Goal: Information Seeking & Learning: Learn about a topic

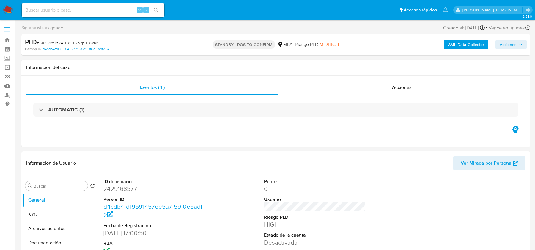
select select "10"
click at [46, 15] on div "⌥ s" at bounding box center [93, 10] width 143 height 14
click at [46, 4] on div "⌥ s" at bounding box center [93, 10] width 143 height 14
click at [46, 16] on div "⌥ s" at bounding box center [93, 10] width 143 height 14
click at [45, 12] on input at bounding box center [93, 10] width 143 height 8
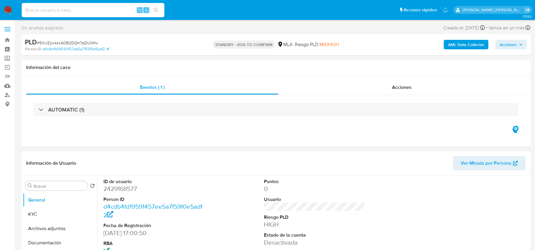
paste input "67495498"
type input "67495498"
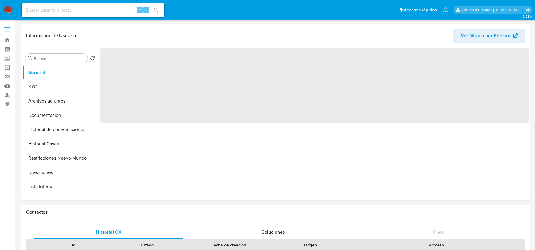
select select "10"
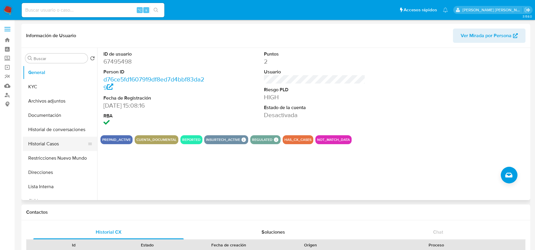
click at [54, 141] on button "Historial Casos" at bounding box center [58, 144] width 70 height 14
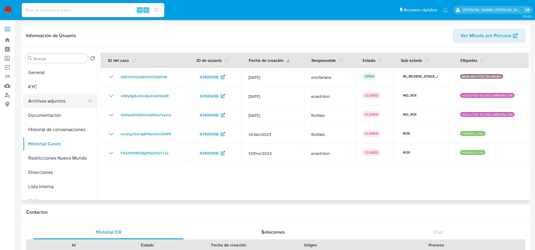
click at [58, 107] on button "Archivos adjuntos" at bounding box center [58, 101] width 70 height 14
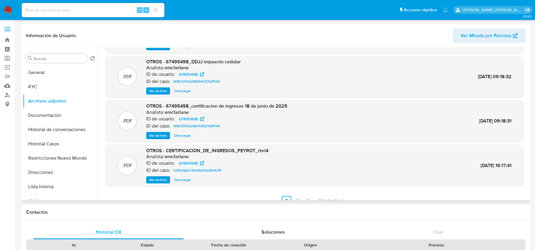
scroll to position [50, 0]
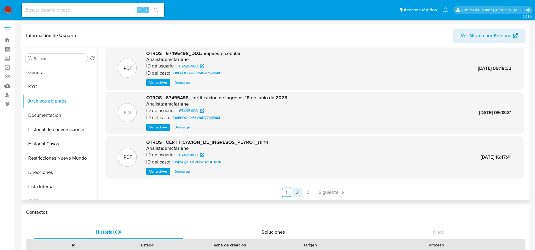
click at [295, 191] on link "2" at bounding box center [298, 193] width 10 height 10
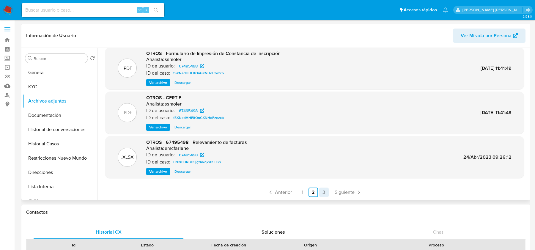
click at [322, 193] on link "3" at bounding box center [324, 193] width 10 height 10
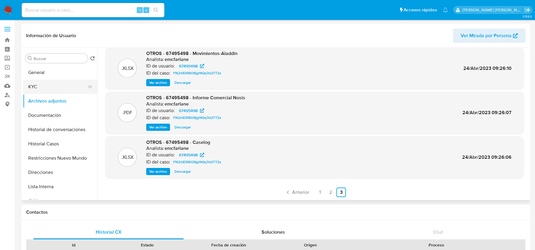
click at [41, 85] on button "KYC" at bounding box center [58, 87] width 70 height 14
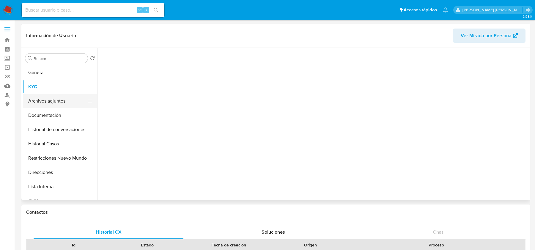
scroll to position [0, 0]
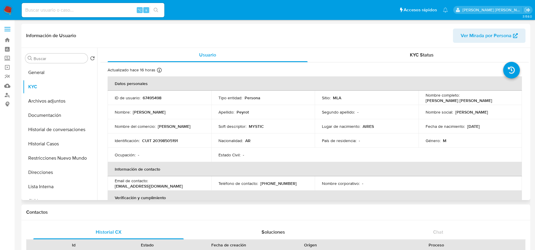
click at [480, 36] on span "Ver Mirada por Persona" at bounding box center [486, 36] width 51 height 14
click at [57, 97] on button "Archivos adjuntos" at bounding box center [58, 101] width 70 height 14
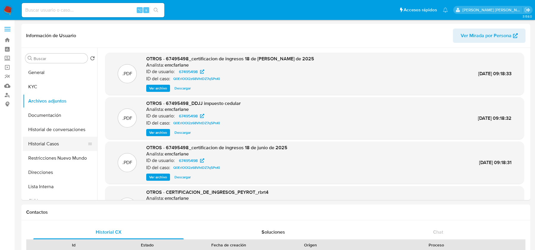
click at [55, 137] on button "Historial Casos" at bounding box center [58, 144] width 70 height 14
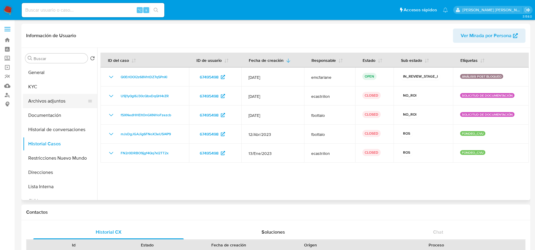
click at [48, 99] on button "Archivos adjuntos" at bounding box center [58, 101] width 70 height 14
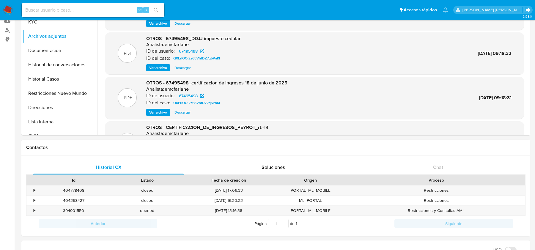
scroll to position [81, 0]
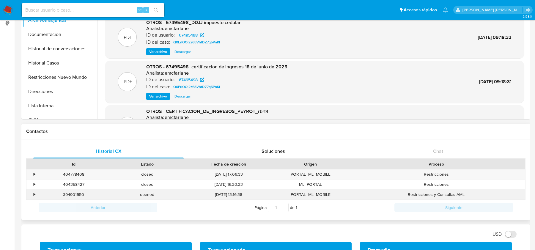
click at [112, 190] on div "opened" at bounding box center [146, 195] width 73 height 10
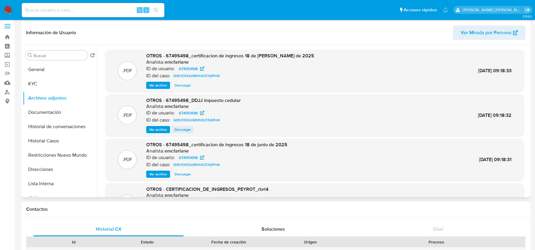
scroll to position [0, 0]
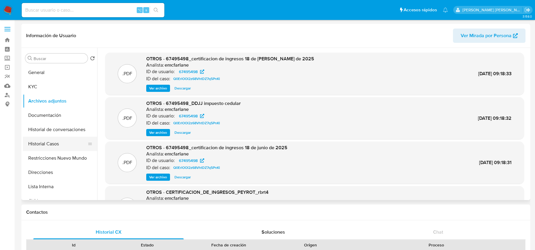
click at [40, 144] on button "Historial Casos" at bounding box center [58, 144] width 70 height 14
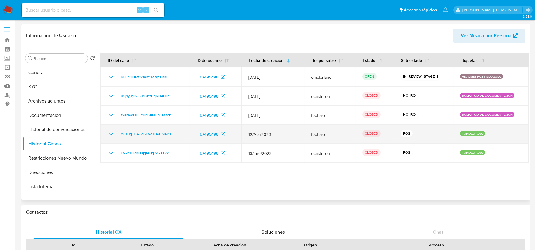
click at [111, 133] on icon "Mostrar/Ocultar" at bounding box center [111, 134] width 7 height 7
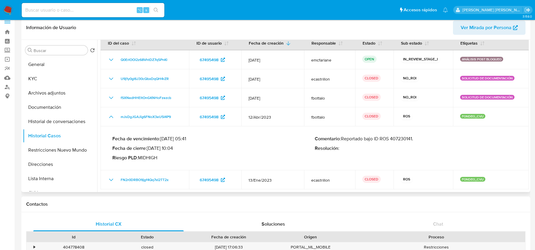
scroll to position [10, 0]
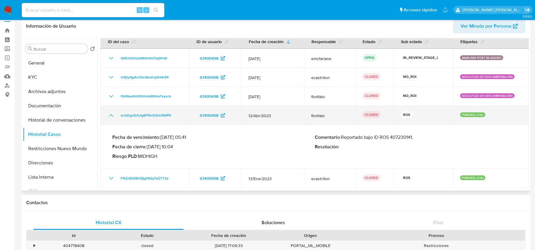
click at [113, 114] on icon "Mostrar/Ocultar" at bounding box center [111, 115] width 7 height 7
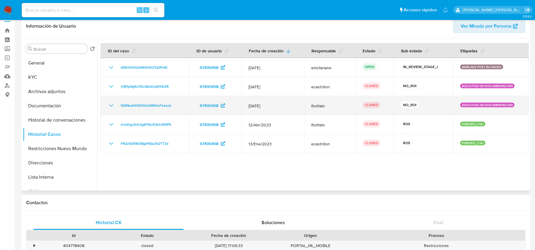
scroll to position [0, 0]
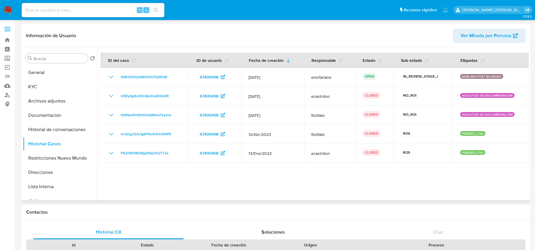
click at [150, 170] on div at bounding box center [313, 124] width 432 height 152
click at [55, 102] on button "Archivos adjuntos" at bounding box center [58, 101] width 70 height 14
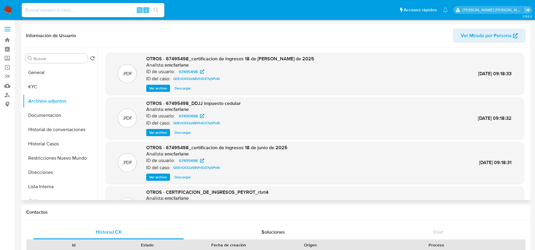
click at [153, 85] on span "Ver archivo" at bounding box center [158, 88] width 18 height 6
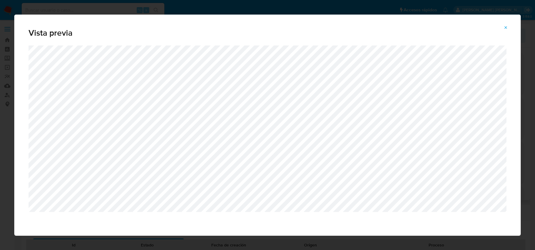
click at [506, 28] on icon "Attachment preview" at bounding box center [506, 27] width 5 height 5
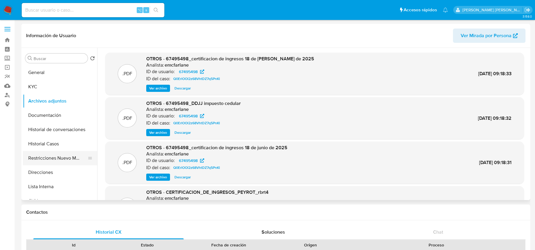
click at [41, 159] on button "Restricciones Nuevo Mundo" at bounding box center [58, 158] width 70 height 14
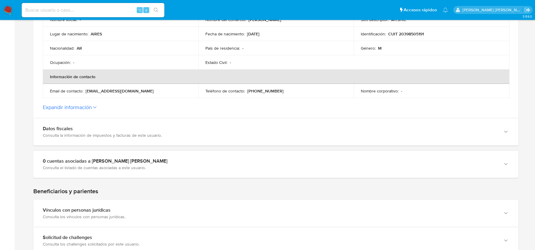
scroll to position [173, 0]
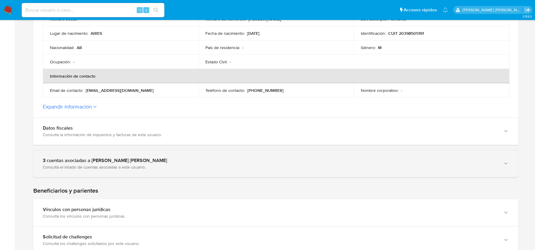
click at [138, 161] on div "3 cuentas asociadas a Franco Gaston Peyrot" at bounding box center [270, 161] width 455 height 6
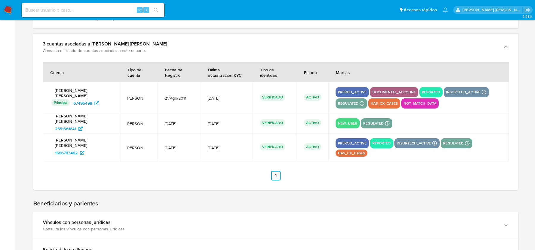
scroll to position [294, 0]
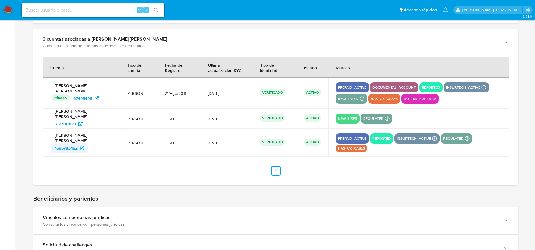
click at [74, 143] on span "1686783482" at bounding box center [66, 148] width 23 height 10
click at [66, 143] on span "1686783482" at bounding box center [66, 148] width 23 height 10
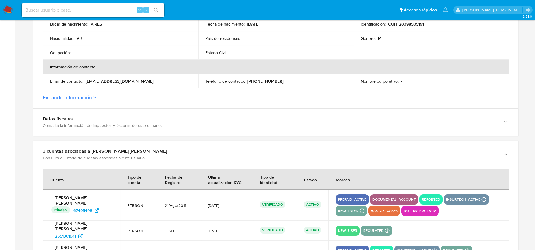
scroll to position [0, 0]
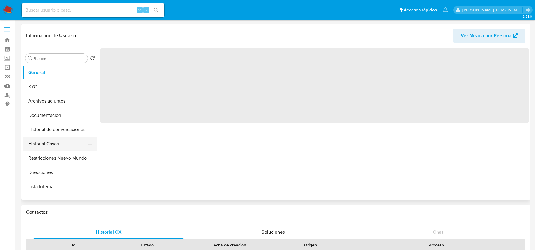
click at [61, 143] on button "Historial Casos" at bounding box center [58, 144] width 70 height 14
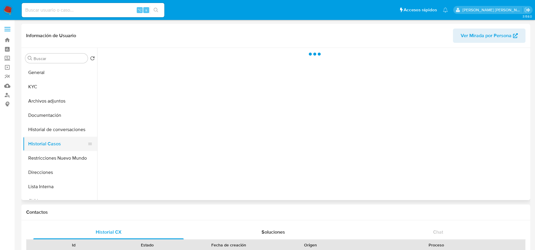
select select "10"
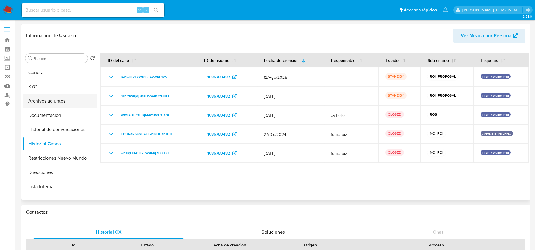
click at [60, 94] on button "Archivos adjuntos" at bounding box center [58, 101] width 70 height 14
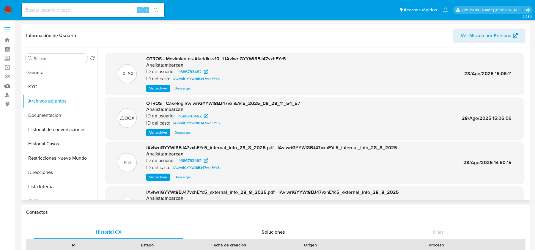
click at [148, 128] on div "OTROS - Caselog IAvlwriGYYWt8BJ47vxhEYc5_2025_08_28_11_54_57 Analista: mbarcan …" at bounding box center [223, 118] width 154 height 36
click at [151, 132] on span "Ver archivo" at bounding box center [158, 133] width 18 height 6
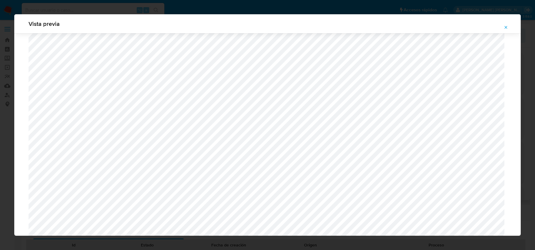
scroll to position [676, 0]
click at [507, 25] on icon "Attachment preview" at bounding box center [506, 27] width 5 height 5
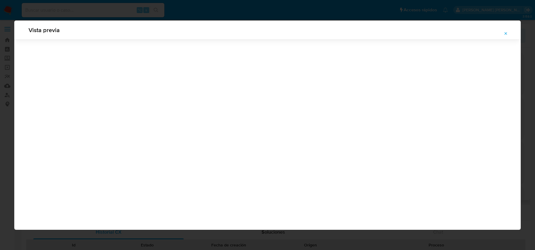
scroll to position [0, 0]
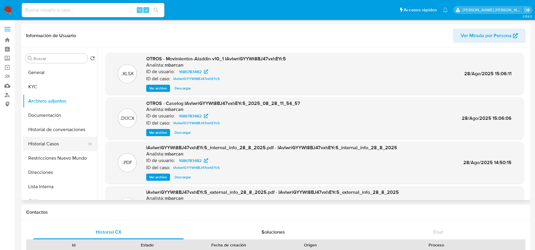
click at [55, 146] on button "Historial Casos" at bounding box center [58, 144] width 70 height 14
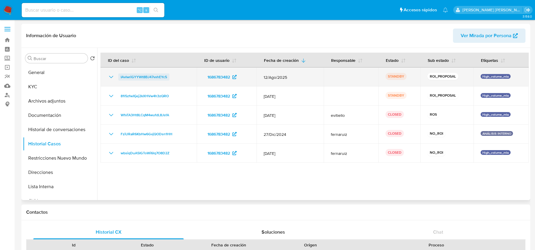
click at [129, 79] on span "IAvlwriGYYWt8BJ47vxhEYc5" at bounding box center [144, 76] width 46 height 7
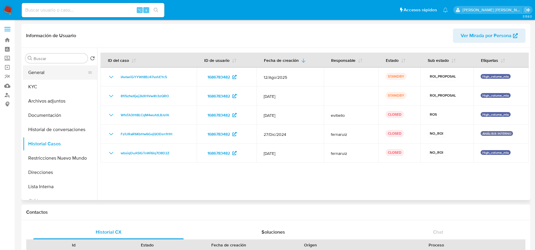
click at [64, 73] on button "General" at bounding box center [58, 72] width 70 height 14
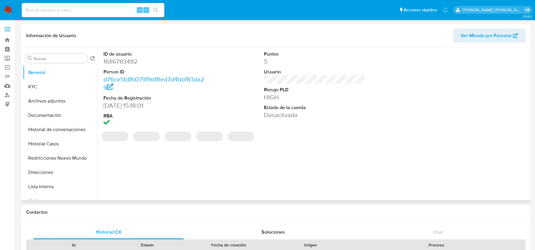
click at [122, 65] on dd "1686783482" at bounding box center [154, 61] width 101 height 8
copy dd "1686783482"
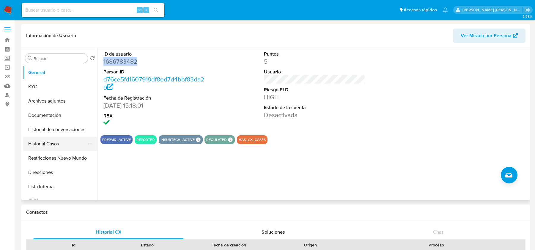
click at [41, 150] on button "Historial Casos" at bounding box center [58, 144] width 70 height 14
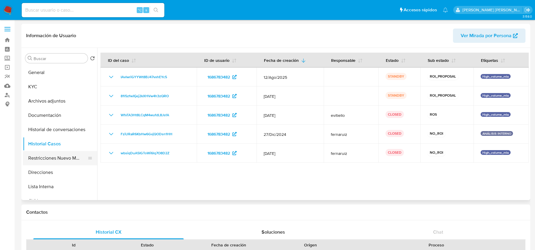
click at [41, 158] on button "Restricciones Nuevo Mundo" at bounding box center [58, 158] width 70 height 14
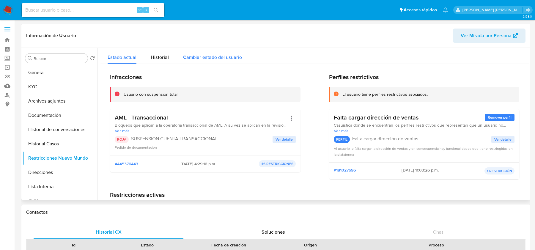
click at [239, 62] on div "Cambiar estado del usuario" at bounding box center [212, 56] width 59 height 16
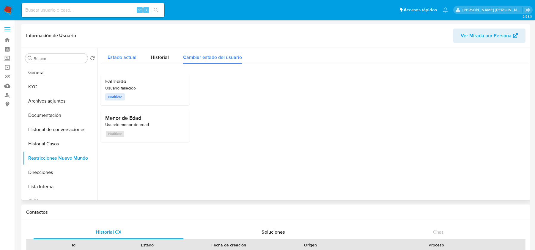
click at [121, 60] on span "Estado actual" at bounding box center [122, 57] width 29 height 7
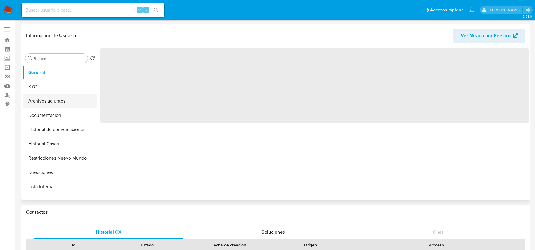
click at [55, 105] on button "Archivos adjuntos" at bounding box center [58, 101] width 70 height 14
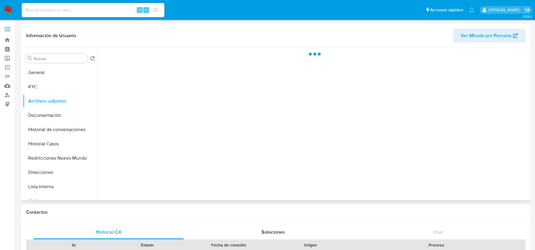
select select "10"
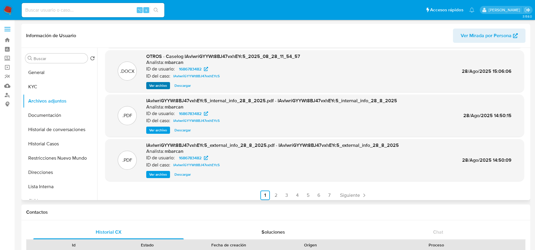
scroll to position [50, 0]
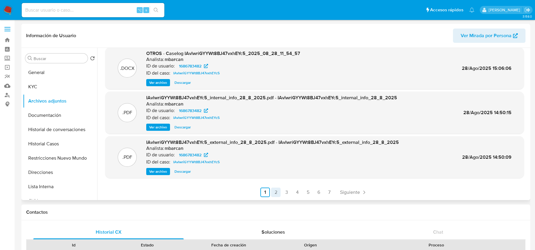
click at [273, 188] on link "2" at bounding box center [276, 193] width 10 height 10
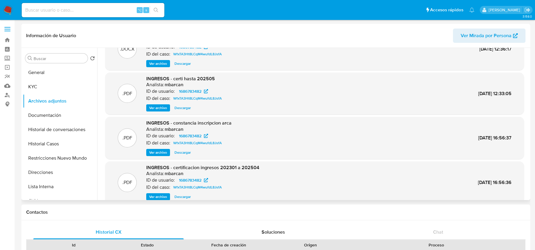
scroll to position [25, 0]
click at [165, 105] on span "Ver archivo" at bounding box center [158, 107] width 18 height 6
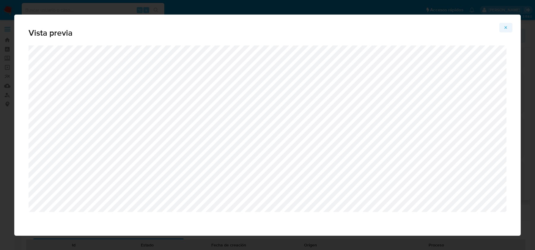
click at [507, 29] on icon "Attachment preview" at bounding box center [506, 27] width 5 height 5
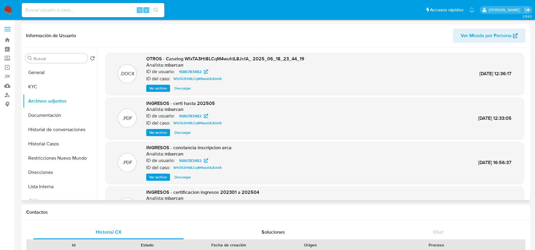
scroll to position [50, 0]
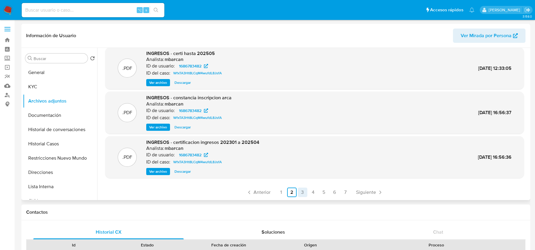
click at [298, 190] on link "3" at bounding box center [303, 193] width 10 height 10
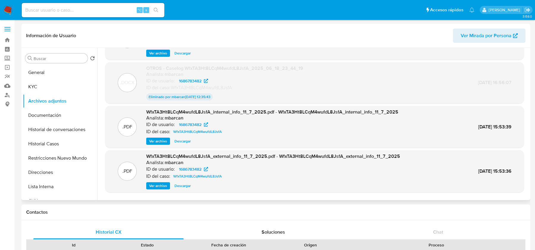
scroll to position [49, 0]
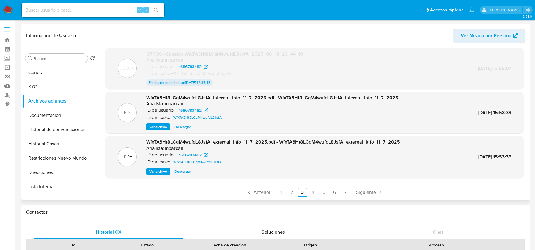
click at [307, 187] on div ".XLSX OTROS - Movimientos-Aladdin-v10_1 WfxTA3Ht8LCqM4wufdL8JsfA Analista: mbar…" at bounding box center [314, 100] width 419 height 194
click at [309, 189] on link "4" at bounding box center [314, 193] width 10 height 10
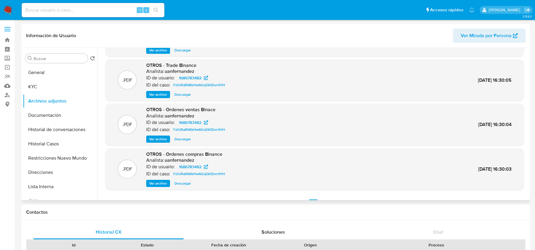
scroll to position [50, 0]
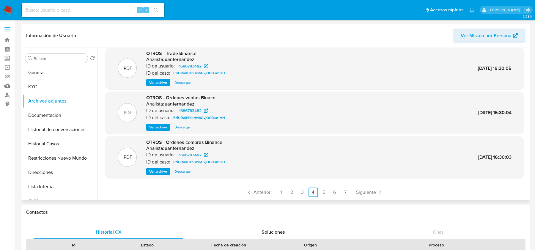
click at [285, 191] on ul "Anterior 1 2 3 4 5 6 7 Siguiente" at bounding box center [314, 193] width 419 height 10
click at [301, 195] on link "3" at bounding box center [303, 193] width 10 height 10
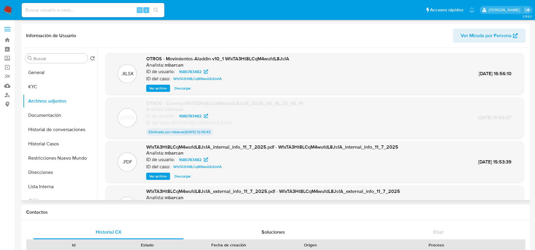
scroll to position [49, 0]
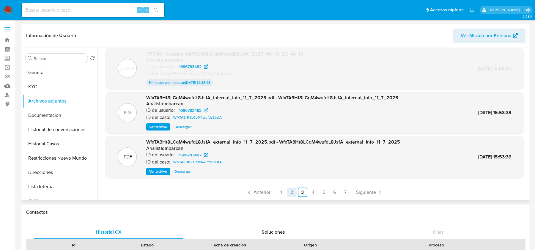
click at [290, 190] on link "2" at bounding box center [292, 193] width 10 height 10
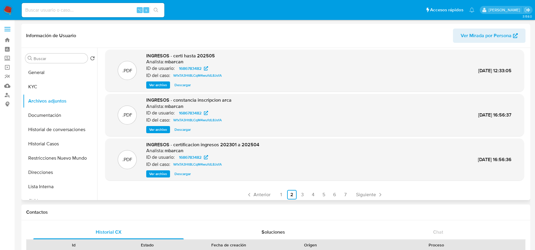
scroll to position [50, 0]
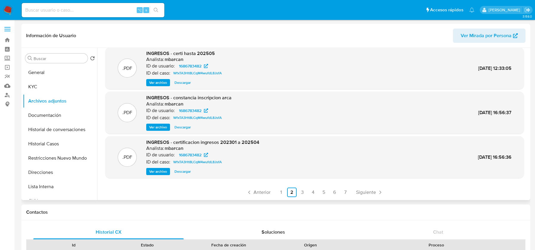
click at [156, 123] on div "INGRESOS - constancia inscripcion arca Analista: mbarcan ID de usuario: 1686783…" at bounding box center [188, 113] width 85 height 36
click at [156, 127] on span "Ver archivo" at bounding box center [158, 127] width 18 height 6
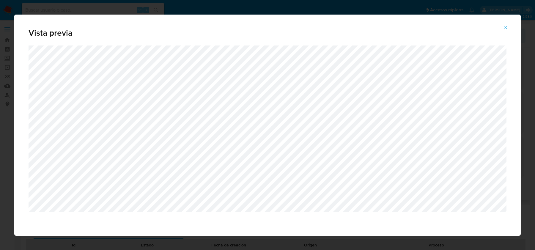
click at [510, 25] on button "Attachment preview" at bounding box center [506, 28] width 13 height 10
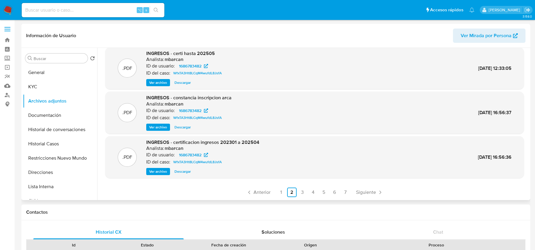
click at [161, 171] on span "Ver archivo" at bounding box center [158, 172] width 18 height 6
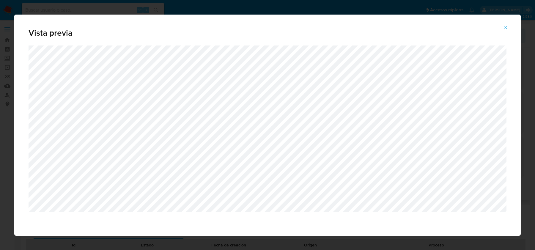
click at [505, 28] on icon "Attachment preview" at bounding box center [506, 27] width 5 height 5
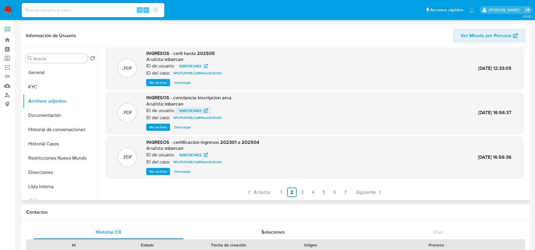
scroll to position [0, 0]
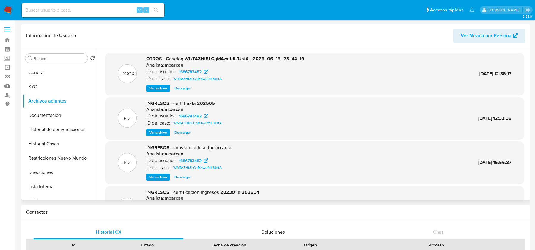
click at [154, 89] on span "Ver archivo" at bounding box center [158, 88] width 18 height 6
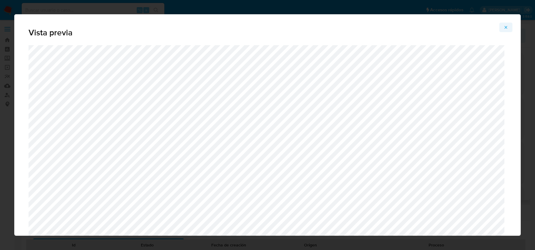
click at [505, 28] on icon "Attachment preview" at bounding box center [506, 27] width 3 height 3
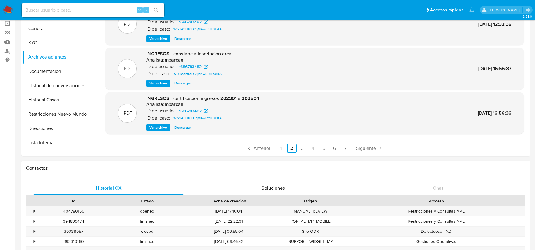
scroll to position [17, 0]
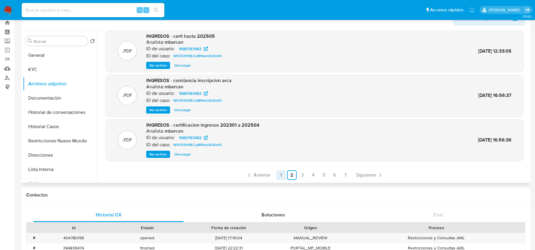
click at [281, 173] on link "1" at bounding box center [282, 175] width 10 height 10
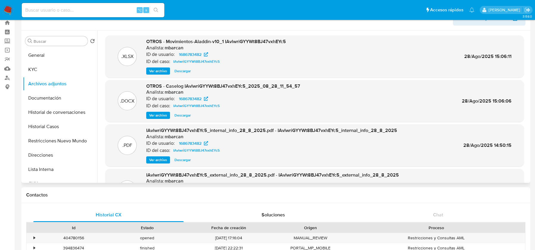
click at [157, 120] on div ".DOCX OTROS - Caselog IAvlwriGYYWt8BJ47vxhEYc5_2025_08_28_11_54_57 Analista: mb…" at bounding box center [314, 101] width 419 height 42
click at [157, 115] on span "Ver archivo" at bounding box center [158, 115] width 18 height 6
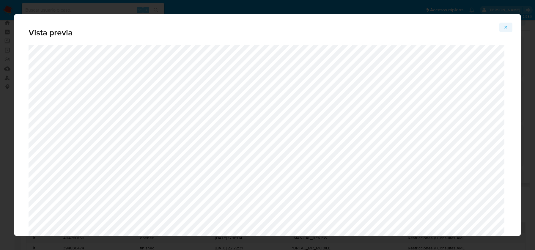
click at [506, 29] on icon "Attachment preview" at bounding box center [506, 27] width 5 height 5
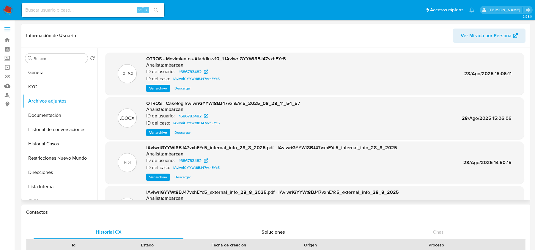
click at [164, 130] on span "Ver archivo" at bounding box center [158, 133] width 18 height 6
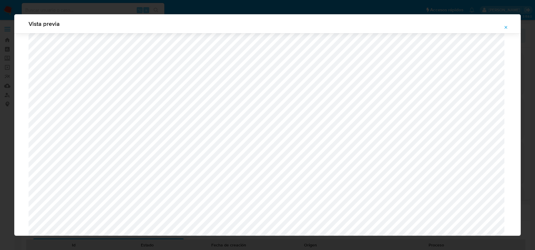
scroll to position [597, 0]
